Goal: Task Accomplishment & Management: Use online tool/utility

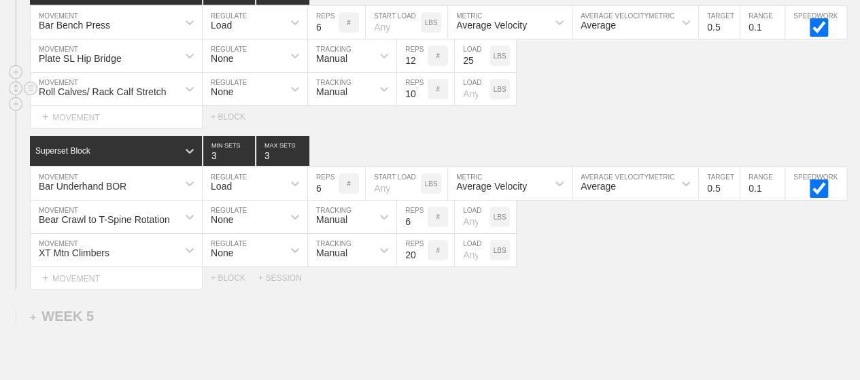
scroll to position [4955, 0]
click at [553, 94] on div "Roll Calves/ Rack Calf Stretch MOVEMENT None REGULATE Manual TRACKING 10 REPS #…" at bounding box center [430, 89] width 860 height 33
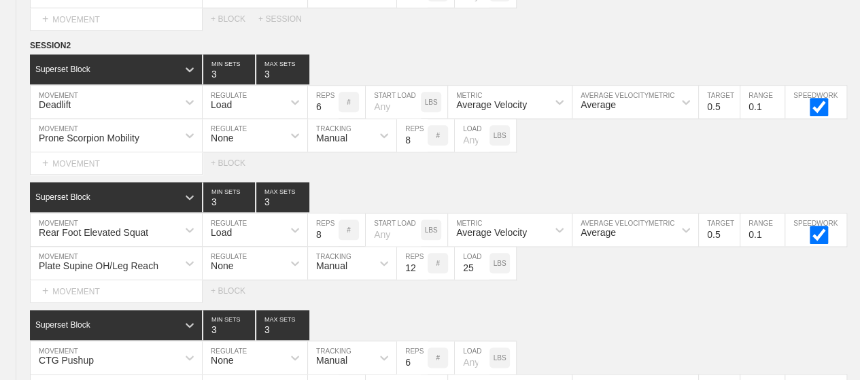
scroll to position [0, 0]
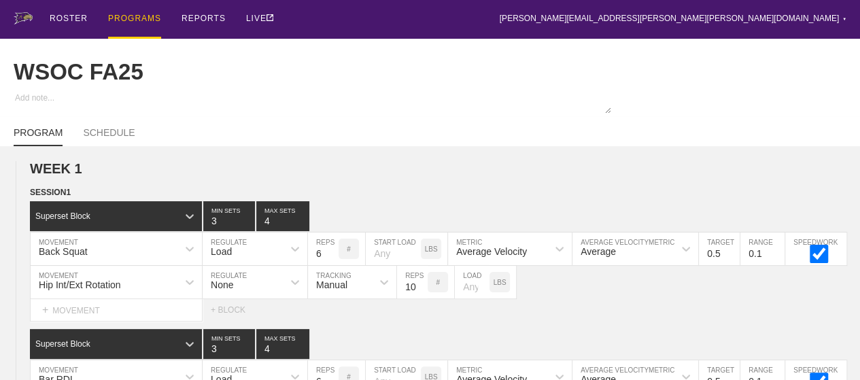
click at [145, 17] on div "PROGRAMS" at bounding box center [134, 19] width 53 height 39
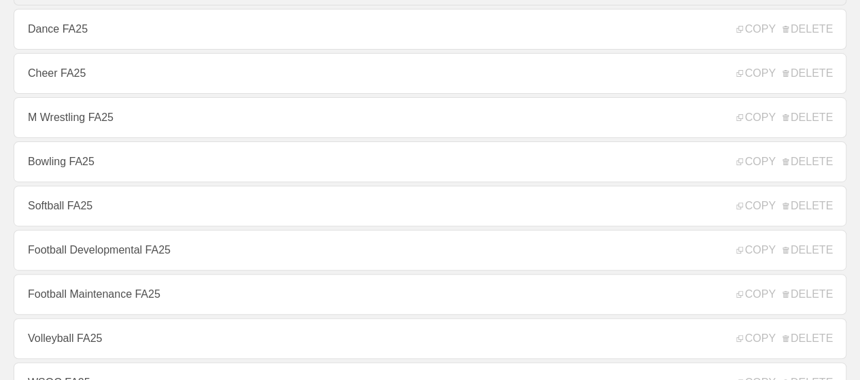
scroll to position [163, 0]
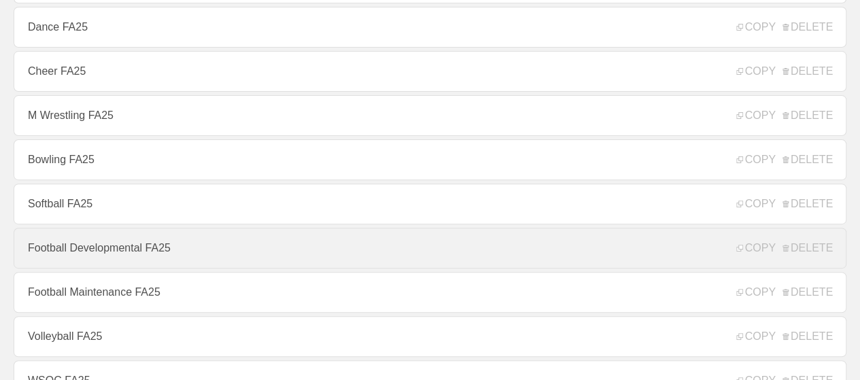
click at [155, 260] on link "Football Developmental FA25" at bounding box center [430, 248] width 833 height 41
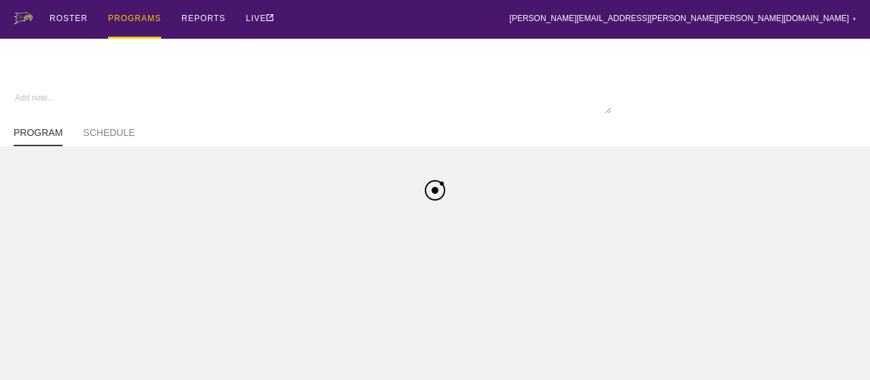
type textarea "x"
type input "Football Developmental FA25"
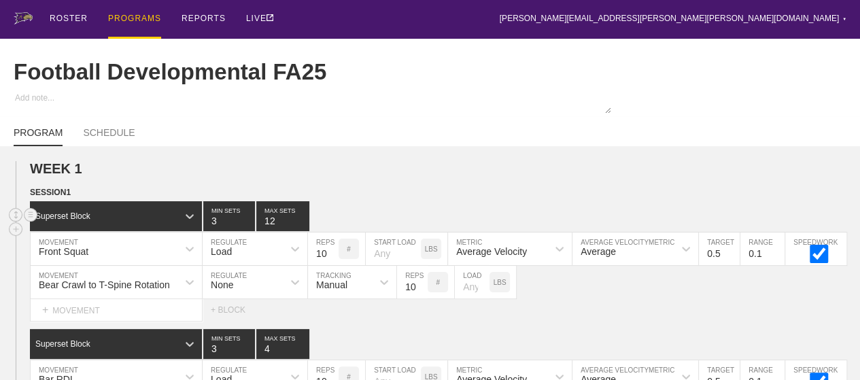
click at [376, 221] on div "Superset Block 3 MIN SETS 12 MAX SETS" at bounding box center [445, 216] width 830 height 30
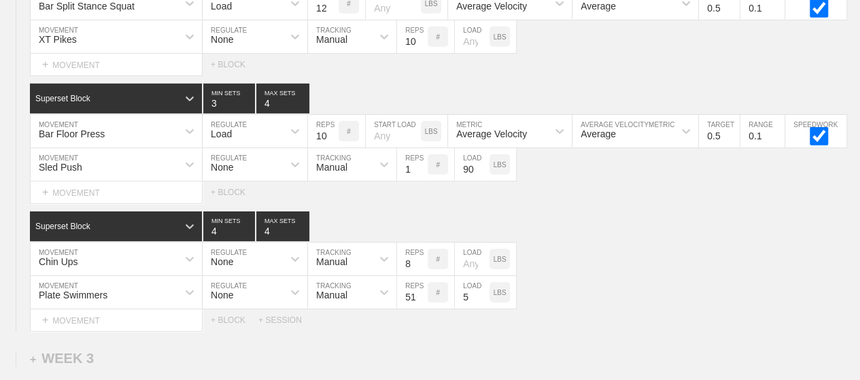
scroll to position [2110, 0]
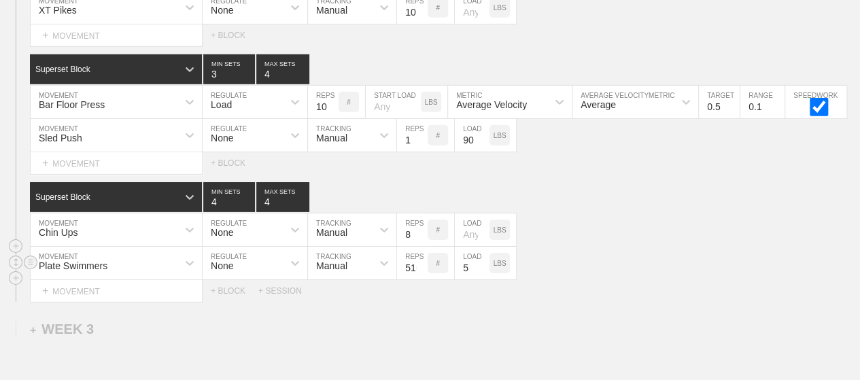
click at [409, 273] on input "516" at bounding box center [412, 263] width 31 height 33
type input "16"
click at [627, 220] on div "Chin Ups MOVEMENT None REGULATE Manual TRACKING 8 REPS # LOAD LBS" at bounding box center [430, 229] width 860 height 33
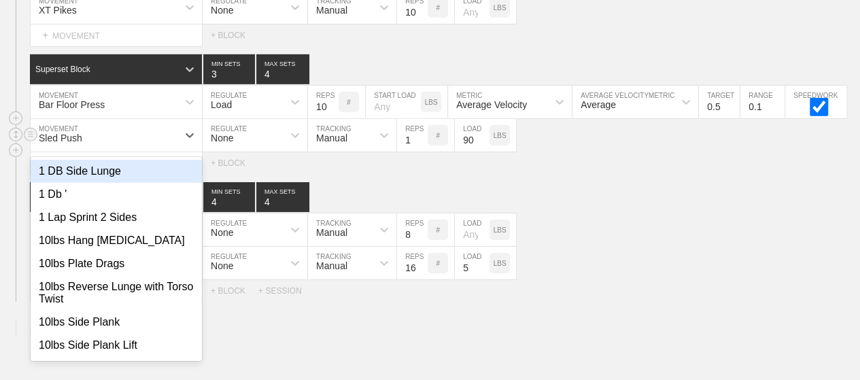
click at [155, 139] on div "Sled Push" at bounding box center [104, 135] width 147 height 23
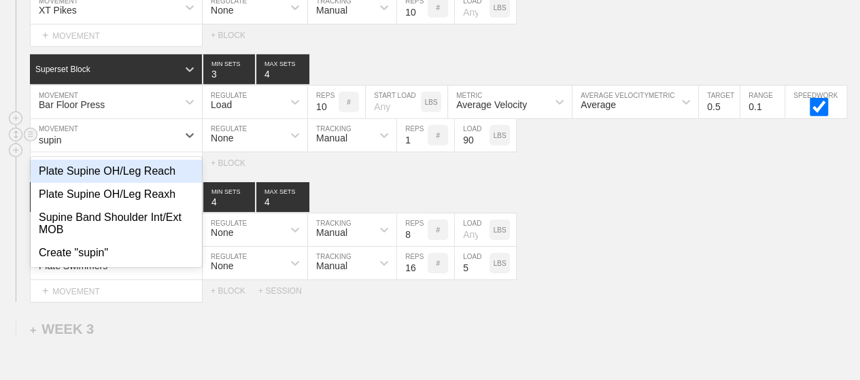
type input "supine"
drag, startPoint x: 141, startPoint y: 177, endPoint x: 148, endPoint y: 172, distance: 7.8
click at [148, 172] on div "Plate Supine OH/Leg Reach" at bounding box center [116, 171] width 171 height 23
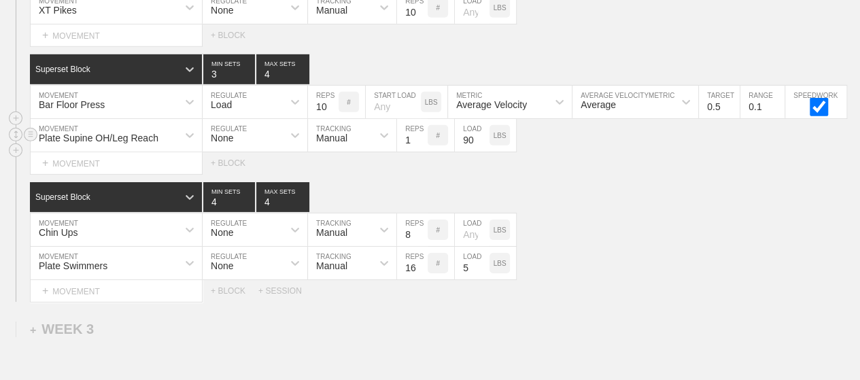
click at [404, 145] on input "1" at bounding box center [412, 135] width 31 height 33
type input "16"
click at [464, 148] on input "90" at bounding box center [472, 135] width 35 height 33
type input "45"
click at [585, 184] on div "SESSION 2 Superset Block 3 MIN SETS 4 MAX SETS DUPLICATE INSERT MOVEMENT AFTER …" at bounding box center [430, 42] width 860 height 519
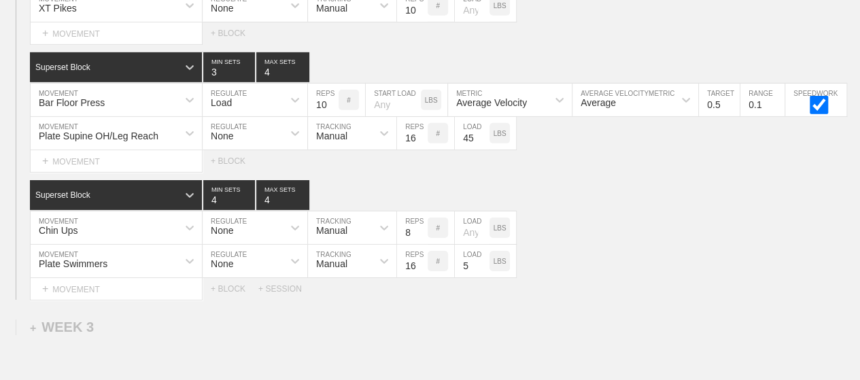
scroll to position [2138, 0]
